Goal: Information Seeking & Learning: Learn about a topic

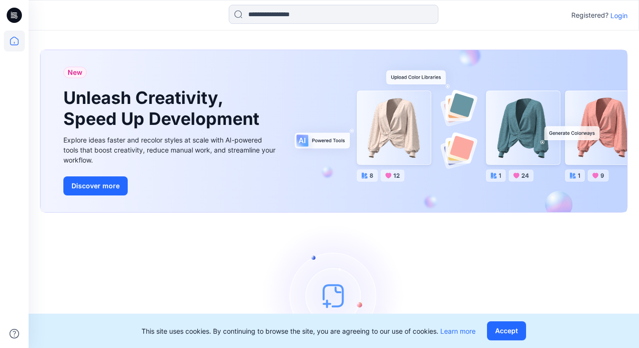
click at [619, 16] on p "Login" at bounding box center [618, 15] width 17 height 10
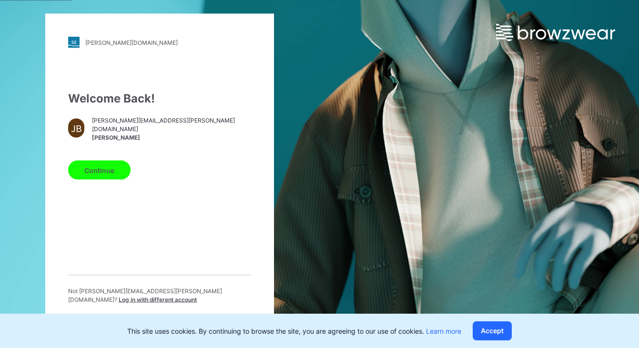
click at [96, 172] on button "Continue" at bounding box center [99, 169] width 62 height 19
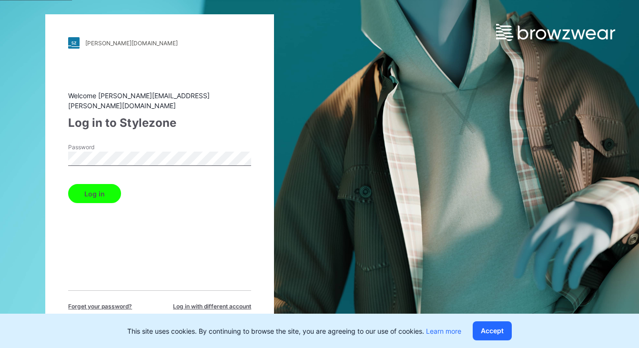
click at [101, 184] on button "Log in" at bounding box center [94, 193] width 53 height 19
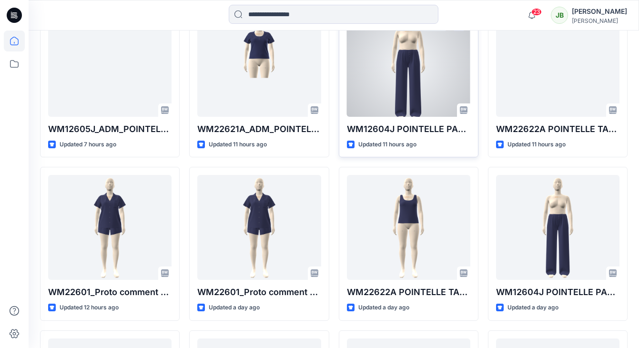
scroll to position [312, 0]
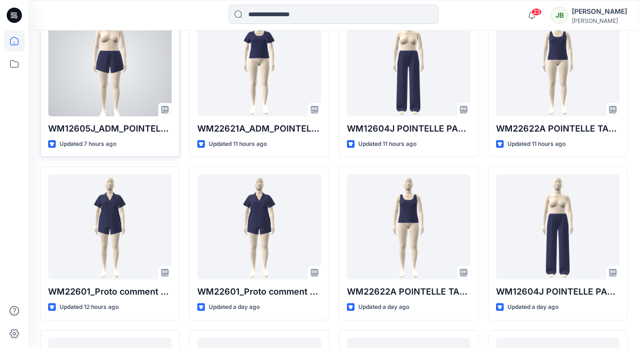
click at [134, 142] on div "Updated 7 hours ago" at bounding box center [109, 144] width 123 height 10
click at [134, 101] on div at bounding box center [109, 63] width 123 height 105
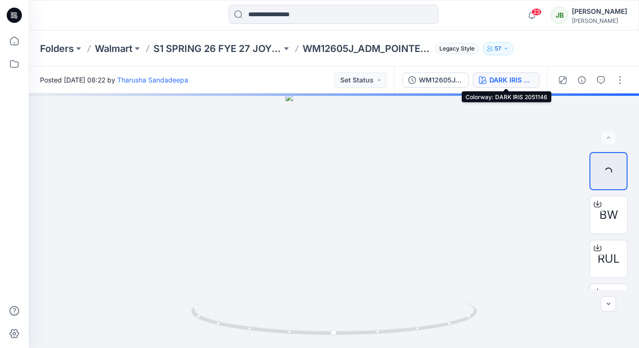
click at [516, 84] on div "DARK IRIS 2051146" at bounding box center [511, 80] width 44 height 10
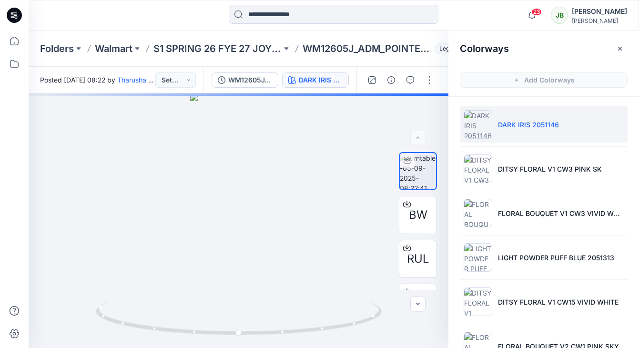
scroll to position [30, 0]
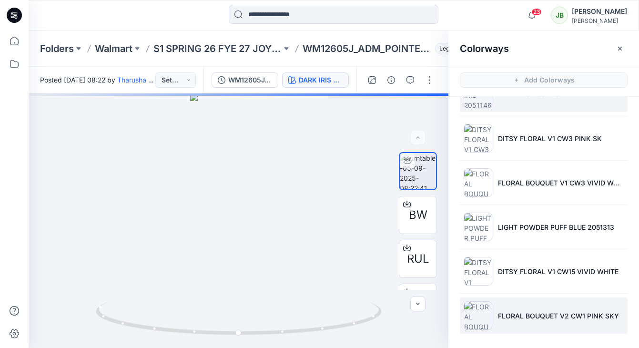
click at [508, 312] on p "FLORAL BOUQUET V2 CW1 PINK SKY" at bounding box center [558, 315] width 121 height 10
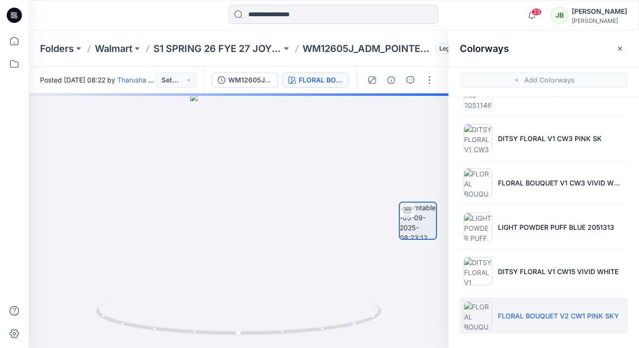
click at [507, 314] on p "FLORAL BOUQUET V2 CW1 PINK SKY" at bounding box center [558, 315] width 121 height 10
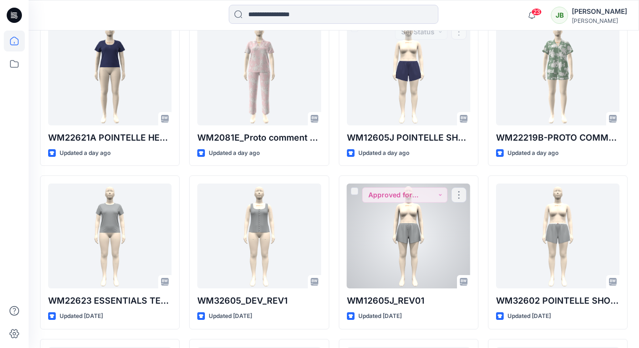
scroll to position [647, 0]
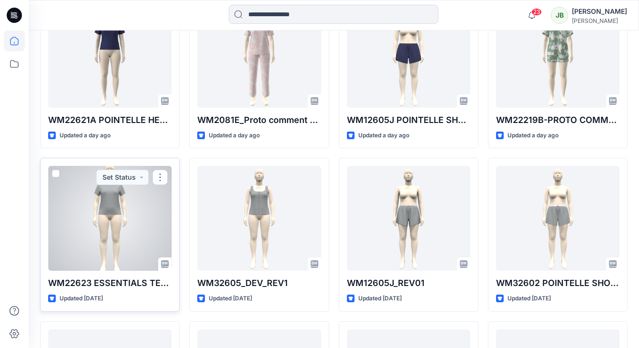
click at [127, 249] on div at bounding box center [109, 218] width 123 height 105
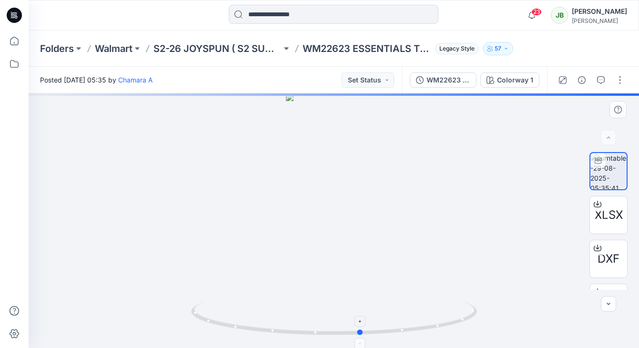
drag, startPoint x: 335, startPoint y: 334, endPoint x: 361, endPoint y: 330, distance: 26.9
click at [362, 330] on circle at bounding box center [361, 332] width 6 height 6
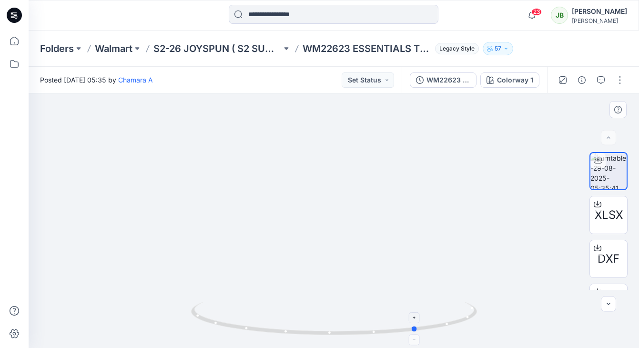
drag, startPoint x: 361, startPoint y: 332, endPoint x: 417, endPoint y: 320, distance: 57.2
click at [417, 320] on icon at bounding box center [335, 319] width 288 height 36
drag, startPoint x: 416, startPoint y: 329, endPoint x: 359, endPoint y: 297, distance: 65.4
click at [359, 297] on div at bounding box center [334, 220] width 610 height 254
drag, startPoint x: 400, startPoint y: 189, endPoint x: 393, endPoint y: 242, distance: 53.7
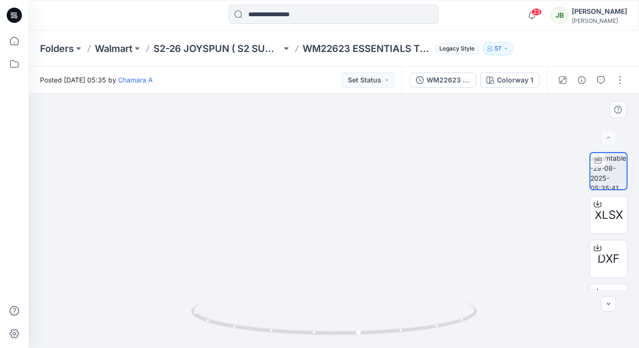
click at [393, 242] on img at bounding box center [333, 204] width 161 height 287
drag, startPoint x: 365, startPoint y: 202, endPoint x: 339, endPoint y: 205, distance: 26.3
click at [338, 205] on img at bounding box center [333, 207] width 161 height 282
drag, startPoint x: 358, startPoint y: 332, endPoint x: 323, endPoint y: 332, distance: 35.2
click at [323, 332] on circle at bounding box center [324, 333] width 6 height 6
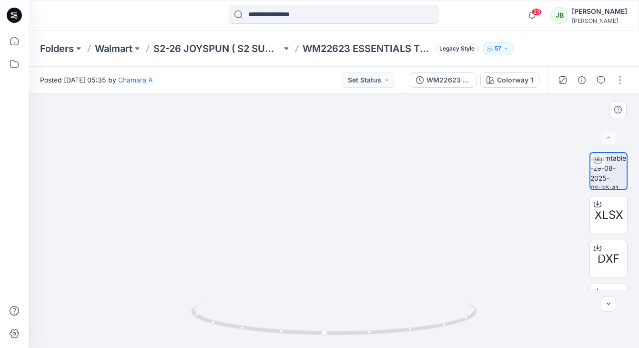
click at [346, 263] on img at bounding box center [333, 206] width 161 height 284
drag, startPoint x: 325, startPoint y: 332, endPoint x: 326, endPoint y: 296, distance: 36.2
click at [326, 296] on div at bounding box center [334, 220] width 610 height 254
